Goal: Transaction & Acquisition: Purchase product/service

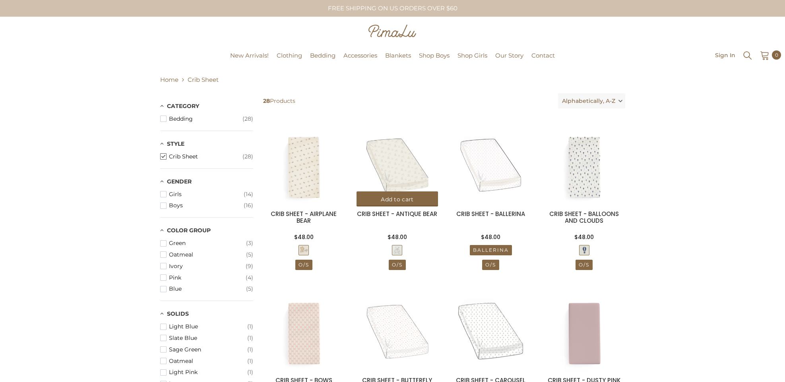
click at [401, 163] on img at bounding box center [397, 165] width 81 height 81
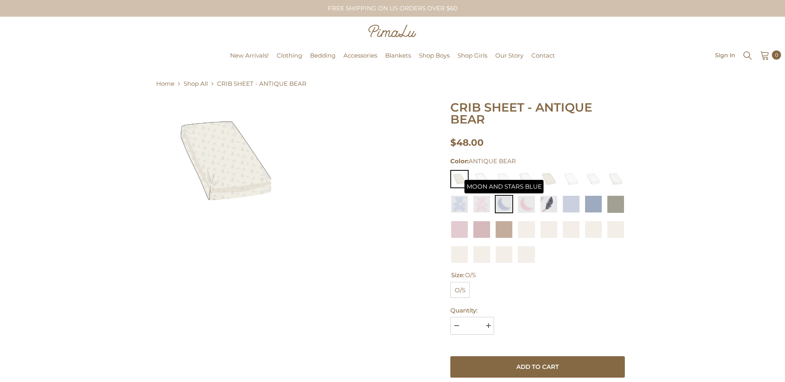
click at [510, 203] on img at bounding box center [504, 204] width 18 height 18
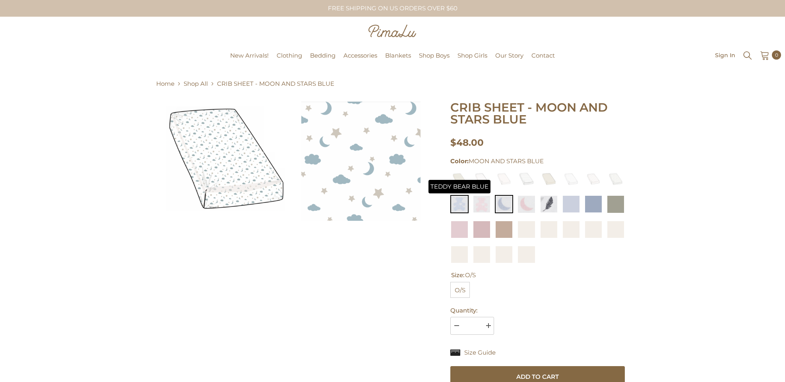
click at [467, 204] on img at bounding box center [459, 204] width 18 height 18
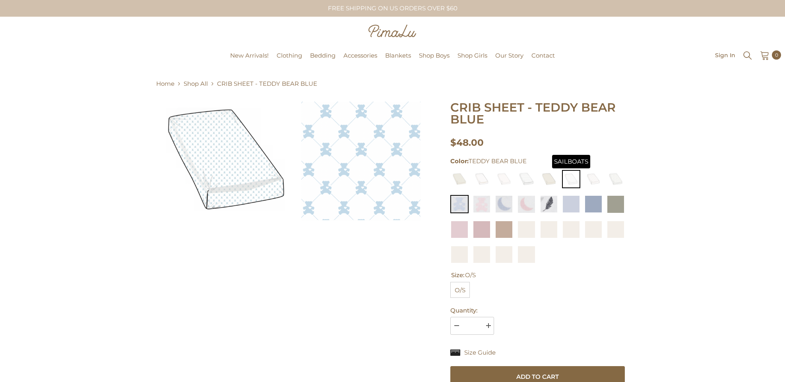
click at [573, 180] on img at bounding box center [571, 179] width 18 height 18
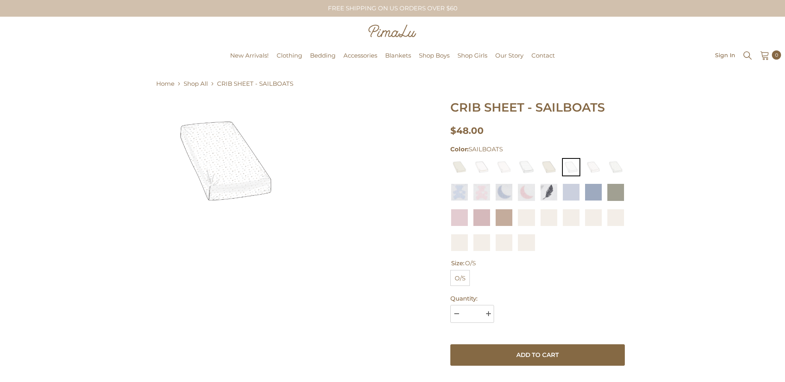
click at [229, 180] on img at bounding box center [225, 161] width 119 height 119
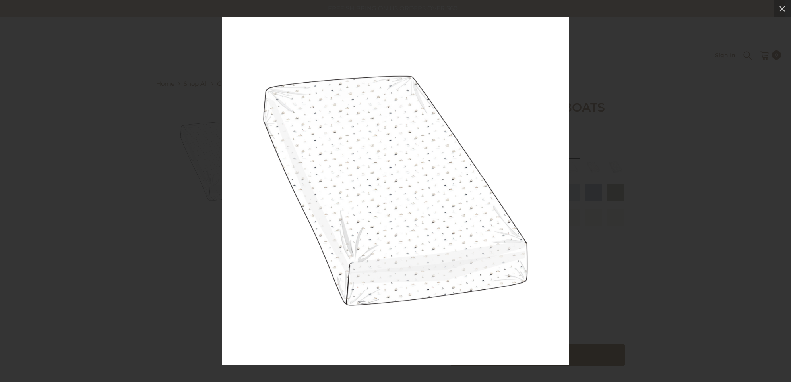
click at [125, 192] on div at bounding box center [395, 191] width 791 height 382
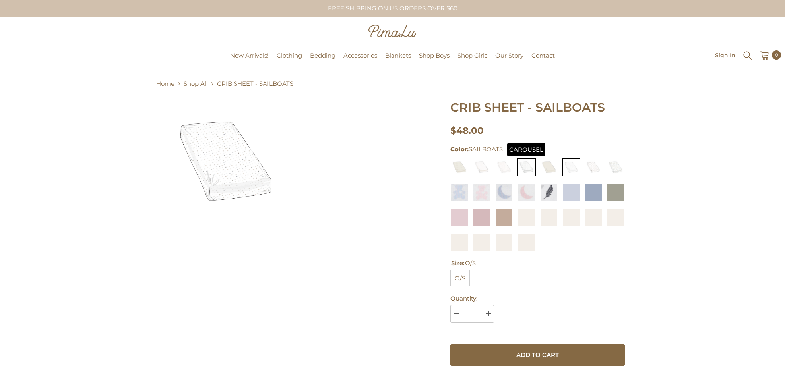
click at [522, 166] on img at bounding box center [526, 167] width 18 height 18
click at [504, 166] on img at bounding box center [504, 167] width 18 height 18
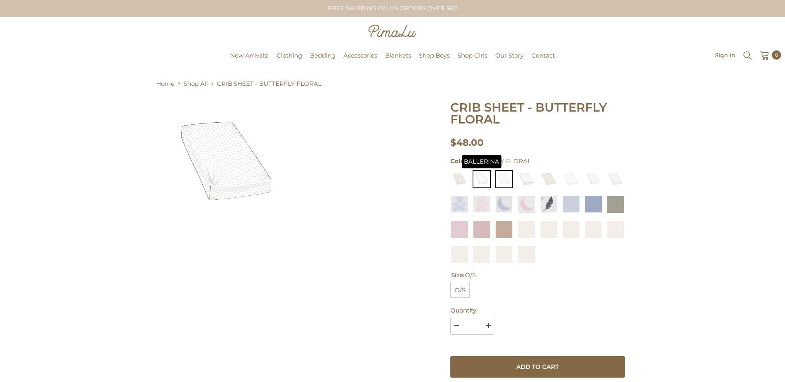
click at [482, 178] on img at bounding box center [482, 179] width 18 height 18
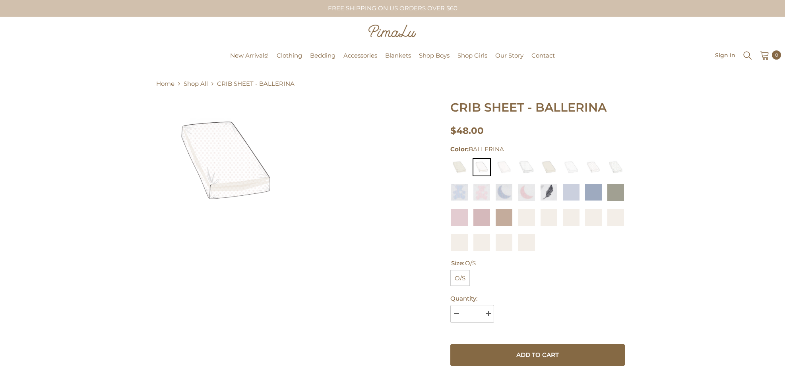
click at [452, 168] on img at bounding box center [459, 167] width 18 height 18
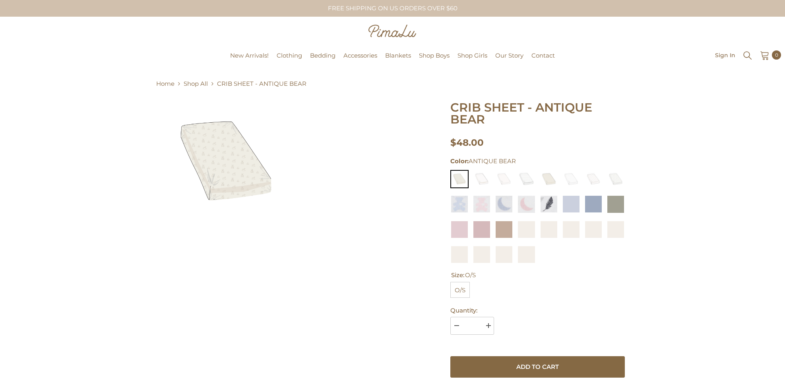
click at [227, 174] on img at bounding box center [225, 161] width 119 height 119
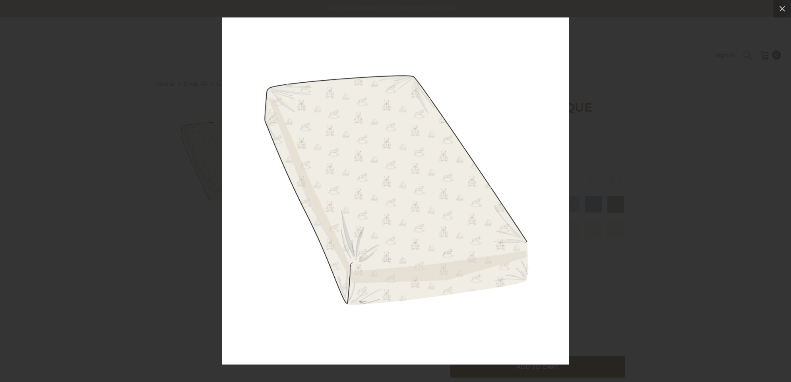
click at [132, 177] on div at bounding box center [395, 191] width 791 height 382
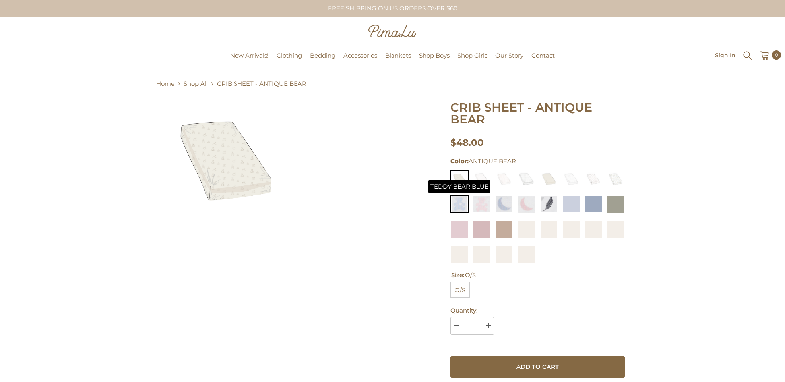
click at [463, 205] on img at bounding box center [459, 204] width 18 height 18
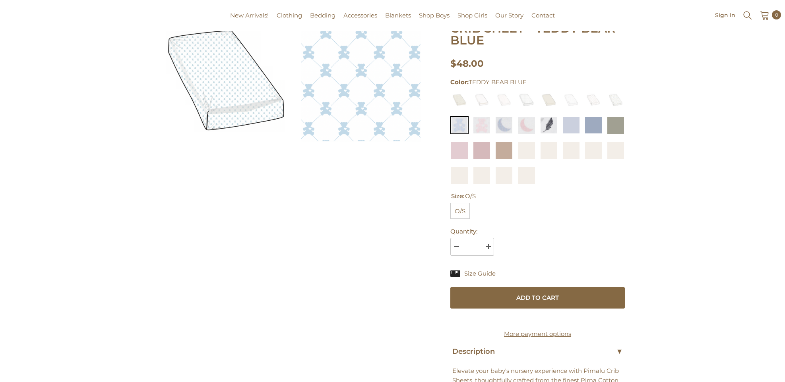
scroll to position [80, 0]
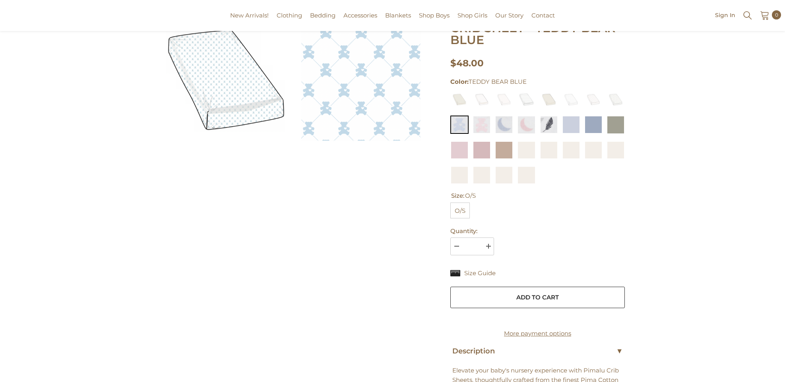
click at [559, 294] on button "Add to cart" at bounding box center [537, 297] width 175 height 21
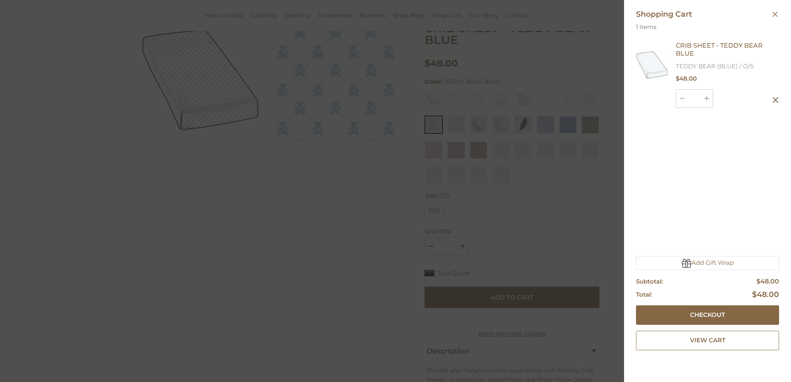
click at [777, 16] on icon "Close" at bounding box center [775, 14] width 5 height 5
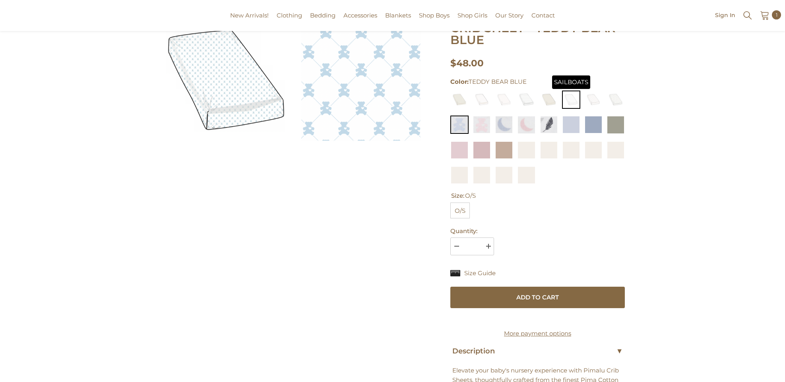
click at [571, 96] on img at bounding box center [571, 100] width 18 height 18
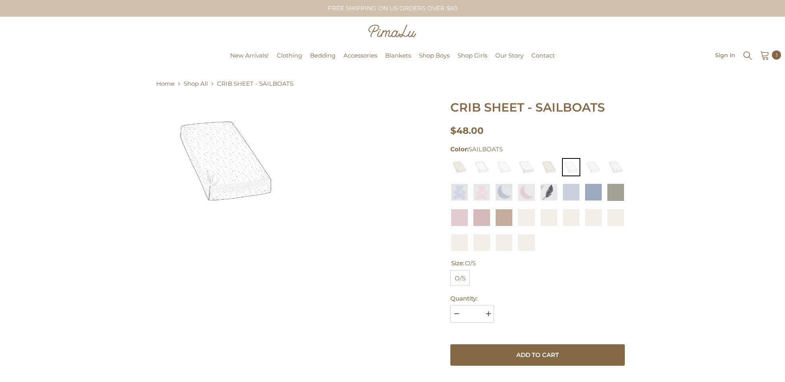
click at [223, 157] on img at bounding box center [225, 161] width 119 height 119
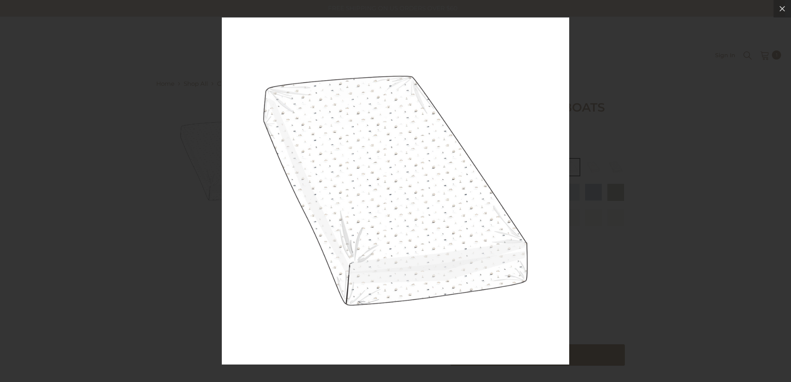
click at [127, 138] on div at bounding box center [395, 191] width 791 height 382
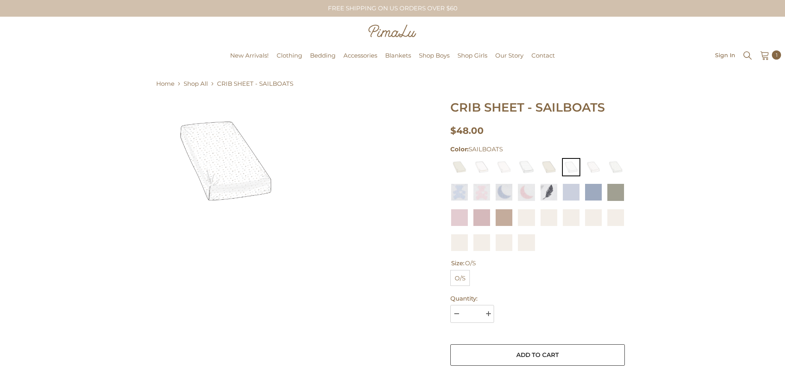
click at [547, 353] on button "Add to cart" at bounding box center [537, 355] width 175 height 21
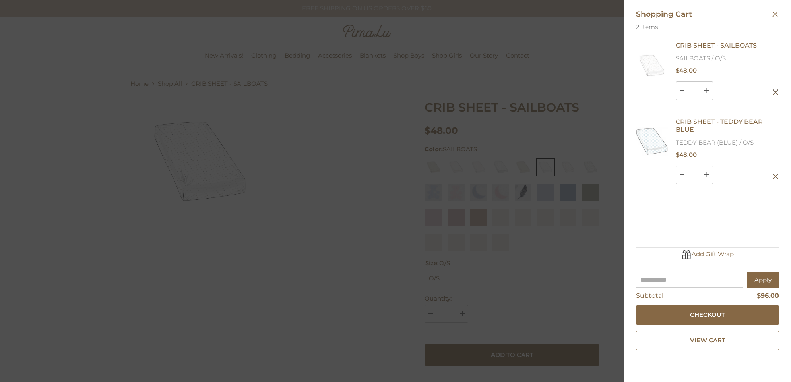
click at [247, 189] on div at bounding box center [395, 191] width 791 height 382
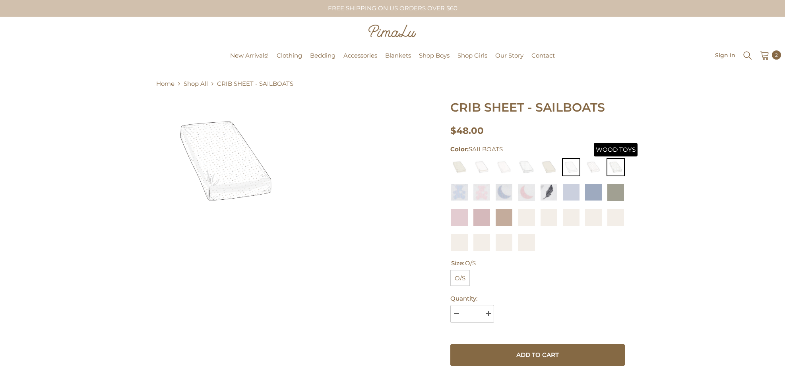
click at [613, 163] on img at bounding box center [616, 167] width 18 height 18
click at [227, 183] on img at bounding box center [225, 161] width 119 height 119
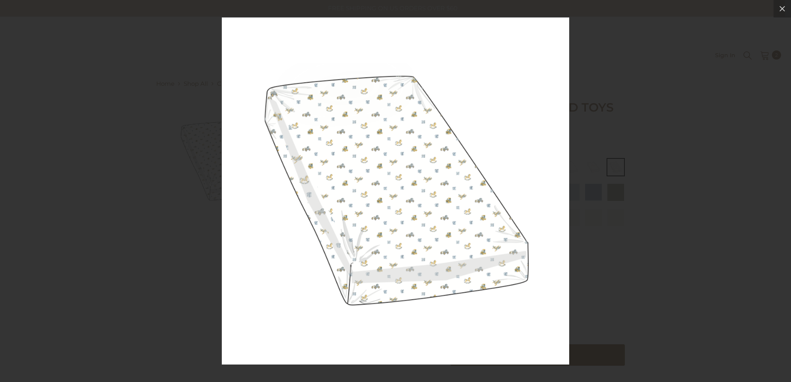
click at [93, 175] on div at bounding box center [395, 191] width 791 height 382
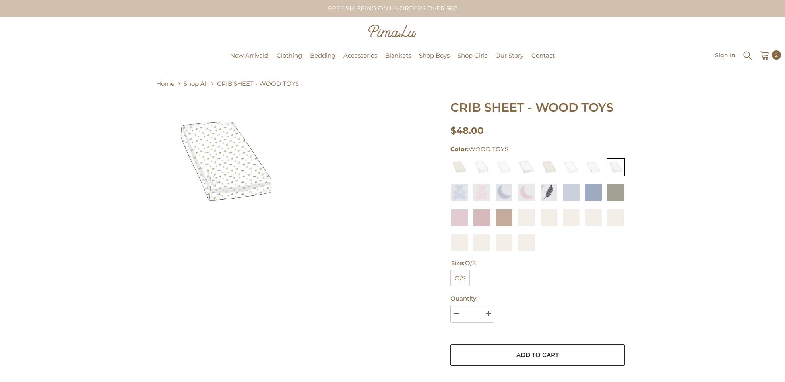
click at [507, 352] on button "Add to cart" at bounding box center [537, 355] width 175 height 21
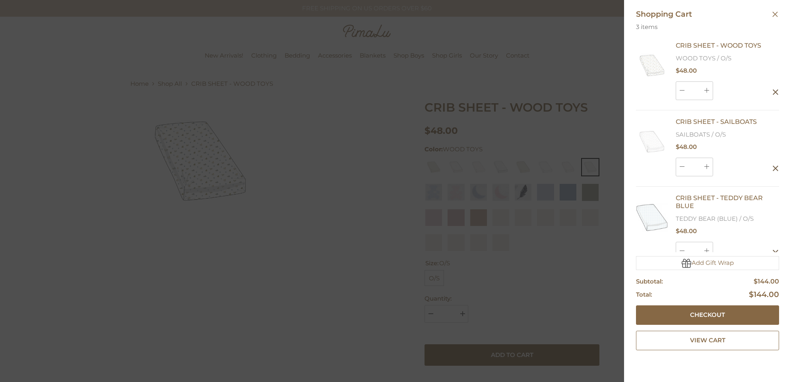
click at [291, 291] on div at bounding box center [395, 191] width 791 height 382
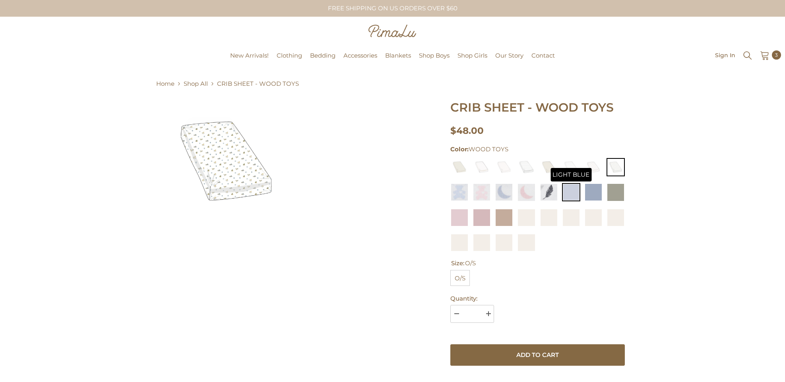
click at [576, 190] on img at bounding box center [571, 192] width 18 height 18
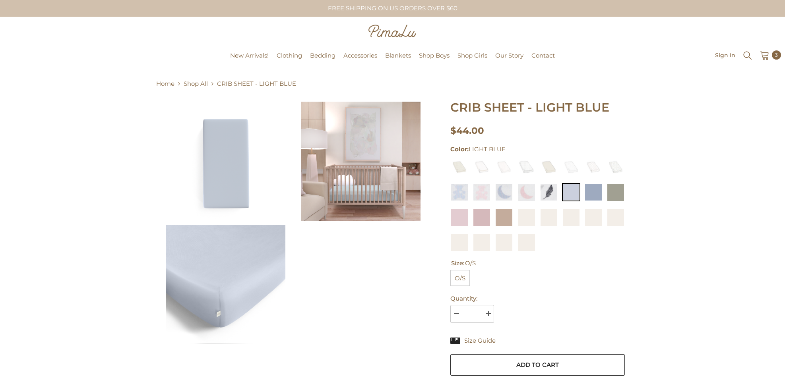
click at [510, 359] on button "Add to cart" at bounding box center [537, 365] width 175 height 21
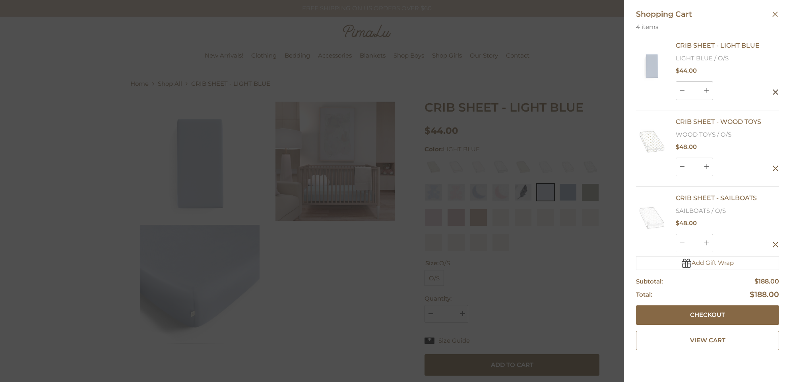
click at [323, 297] on div at bounding box center [395, 191] width 791 height 382
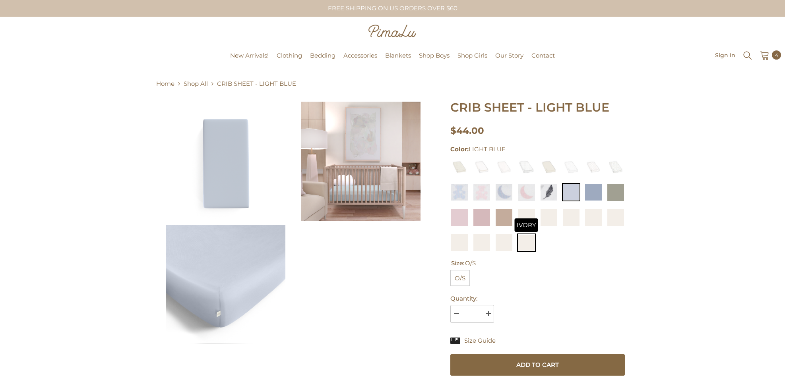
click at [520, 243] on img at bounding box center [526, 243] width 18 height 18
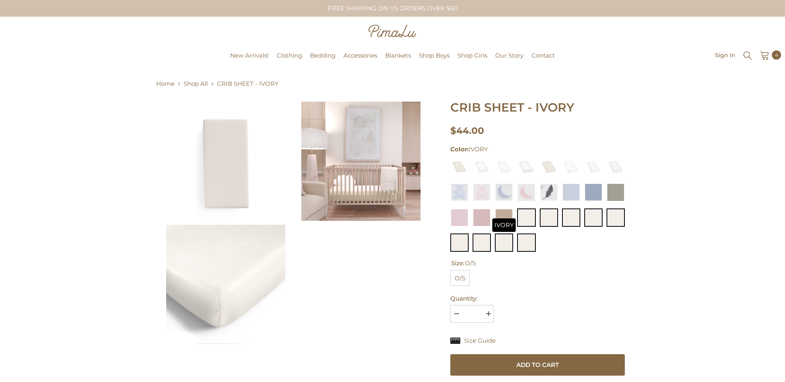
click at [507, 244] on img at bounding box center [504, 243] width 18 height 18
click at [487, 244] on img at bounding box center [482, 243] width 18 height 18
click at [332, 82] on span "Crib Sheet" at bounding box center [329, 81] width 31 height 8
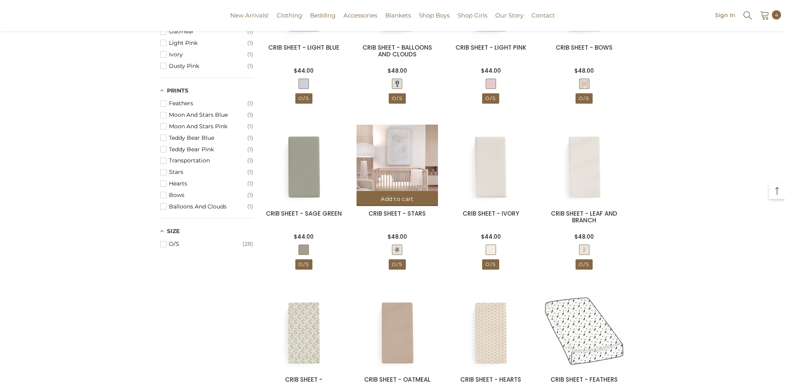
scroll to position [358, 0]
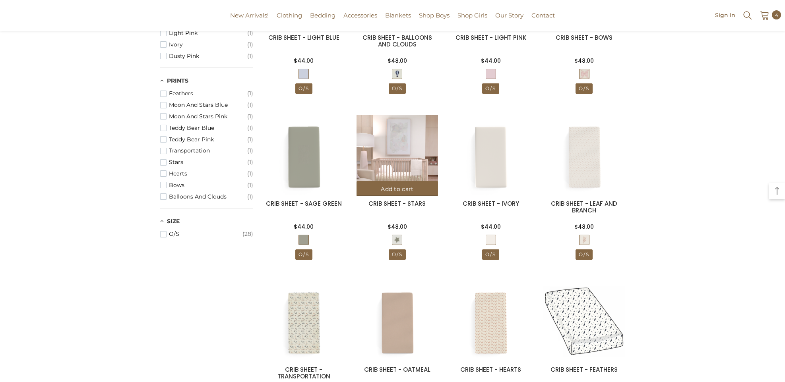
click at [400, 160] on img at bounding box center [397, 155] width 81 height 81
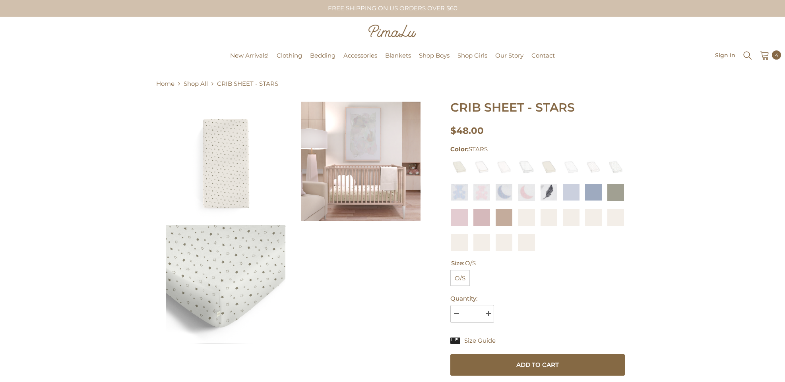
click at [367, 177] on img at bounding box center [360, 161] width 119 height 119
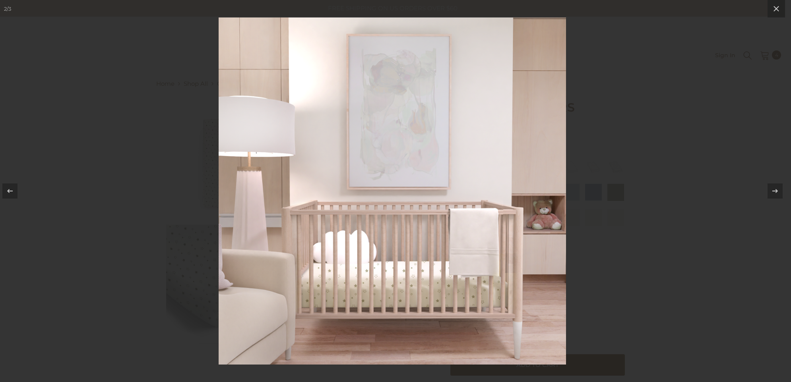
click at [146, 197] on div at bounding box center [392, 191] width 785 height 382
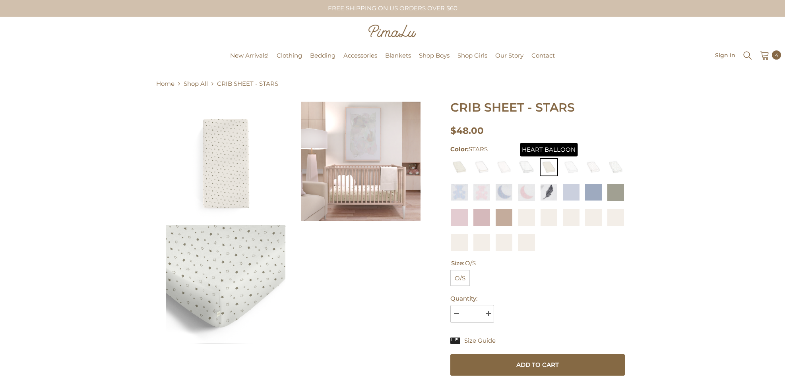
click at [543, 166] on img at bounding box center [549, 167] width 18 height 18
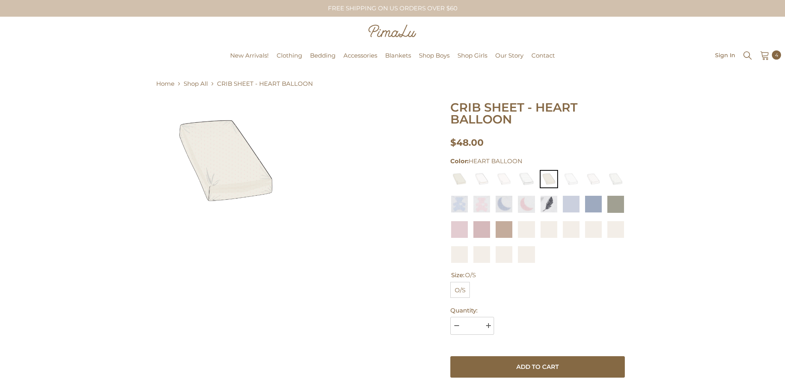
click at [226, 184] on img at bounding box center [225, 161] width 119 height 119
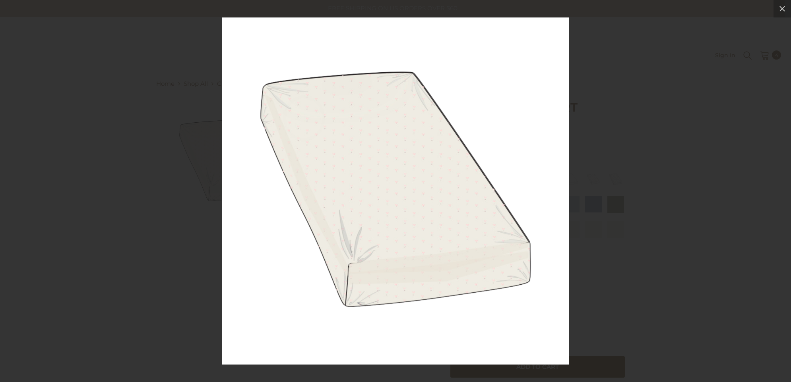
click at [182, 189] on div at bounding box center [395, 191] width 791 height 382
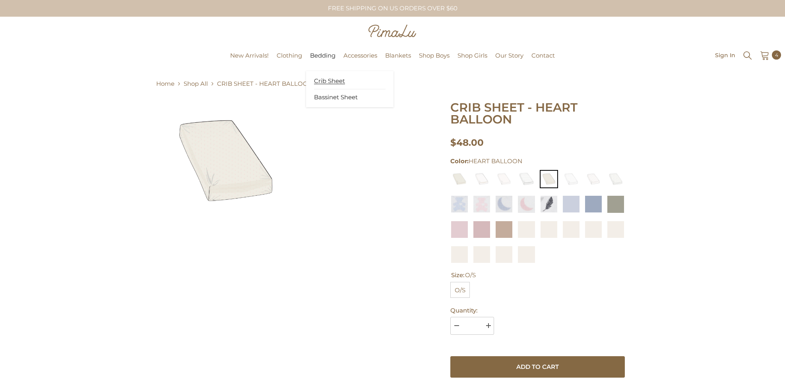
click at [328, 78] on span "Crib Sheet" at bounding box center [329, 81] width 31 height 8
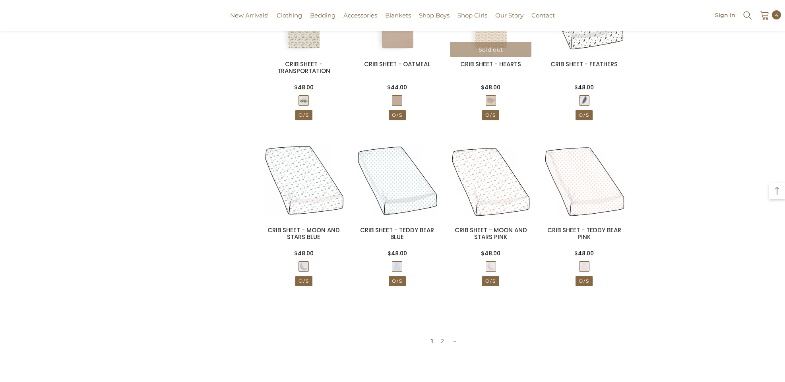
scroll to position [676, 0]
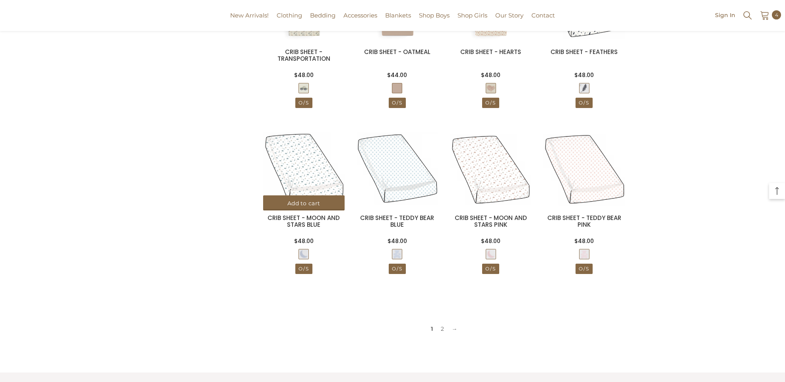
click at [319, 198] on button "Add to cart" at bounding box center [303, 203] width 81 height 15
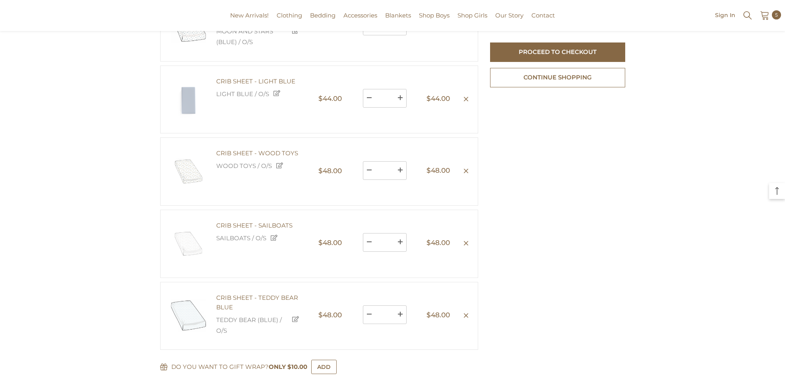
scroll to position [119, 0]
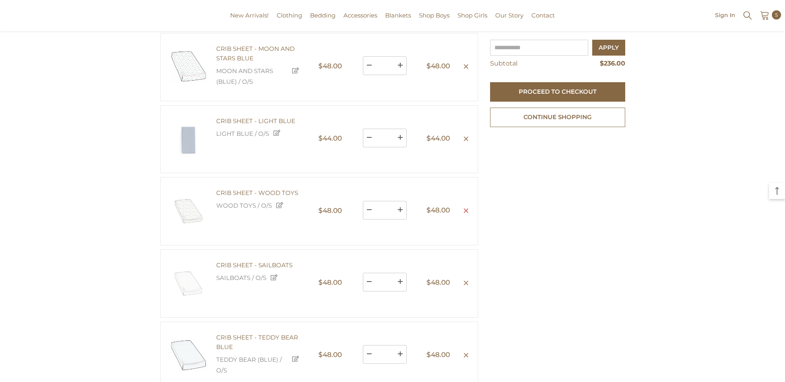
click at [465, 214] on icon "Remove CRIB SHEET - WOOD TOYS - WOOD TOYS / O/S" at bounding box center [466, 211] width 6 height 6
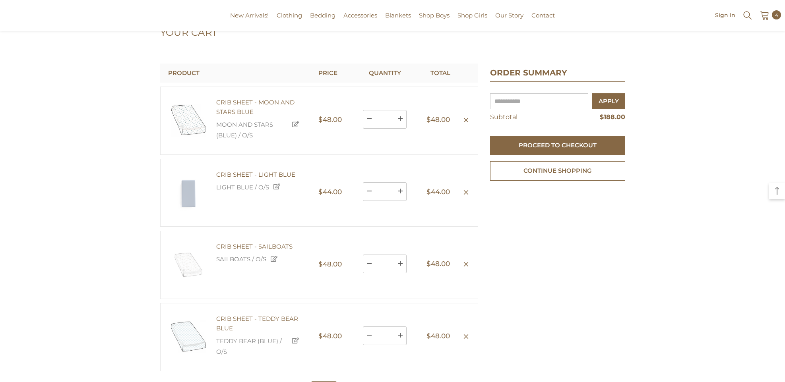
scroll to position [80, 0]
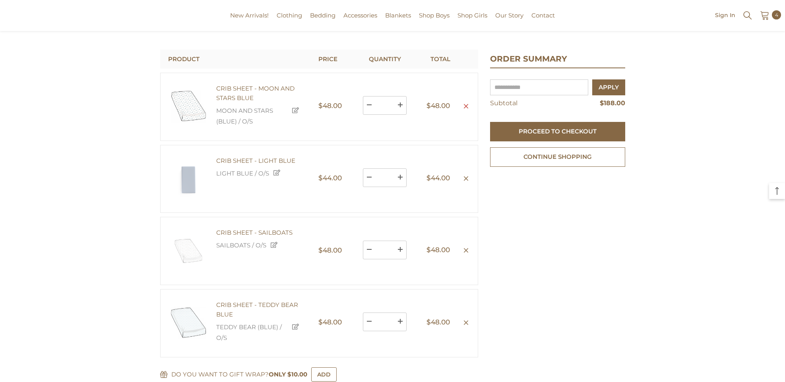
click at [464, 109] on icon "Remove CRIB SHEET - MOON AND STARS BLUE - MOON AND STARS (BLUE) / O/S" at bounding box center [466, 106] width 6 height 6
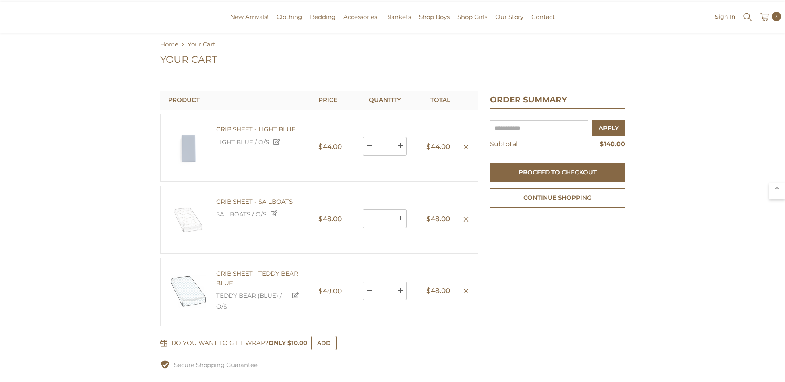
scroll to position [0, 0]
